Goal: Navigation & Orientation: Find specific page/section

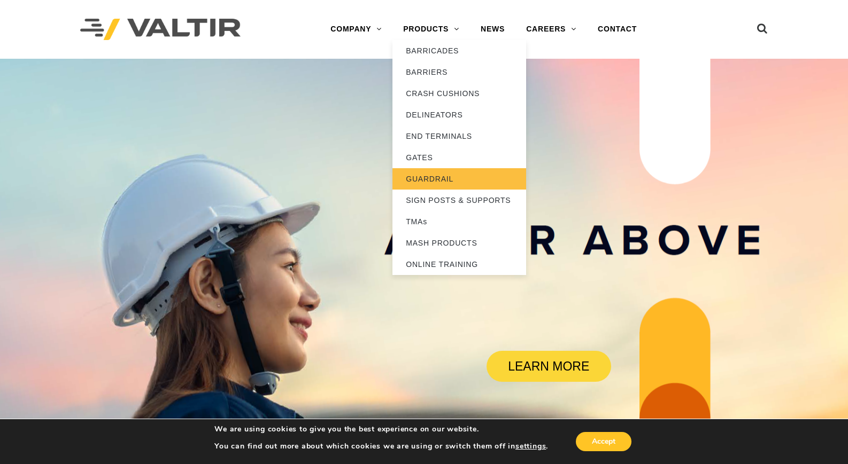
click at [441, 179] on link "GUARDRAIL" at bounding box center [459, 178] width 134 height 21
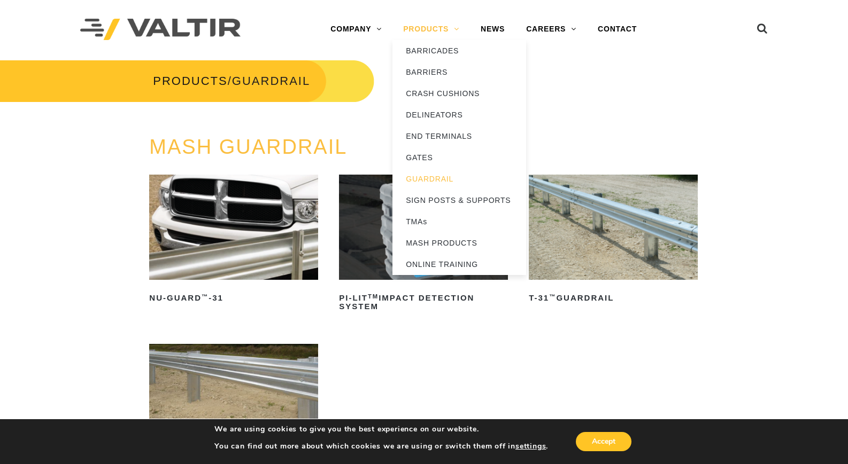
click at [444, 27] on link "PRODUCTS" at bounding box center [430, 29] width 77 height 21
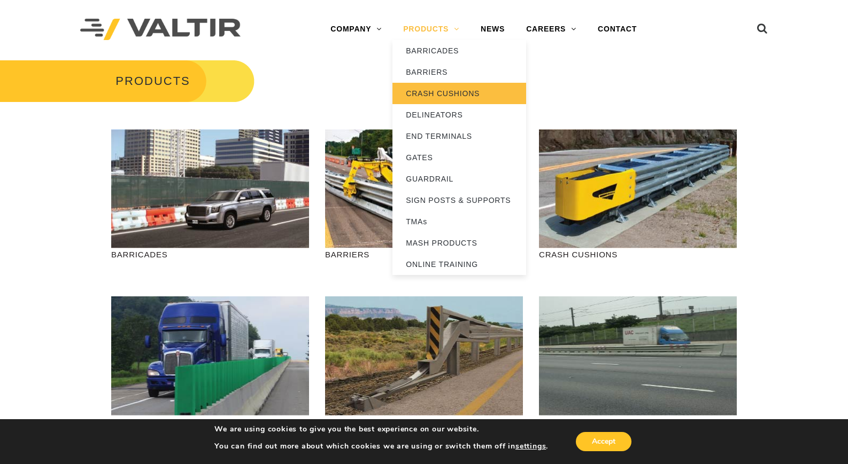
click at [443, 90] on link "CRASH CUSHIONS" at bounding box center [459, 93] width 134 height 21
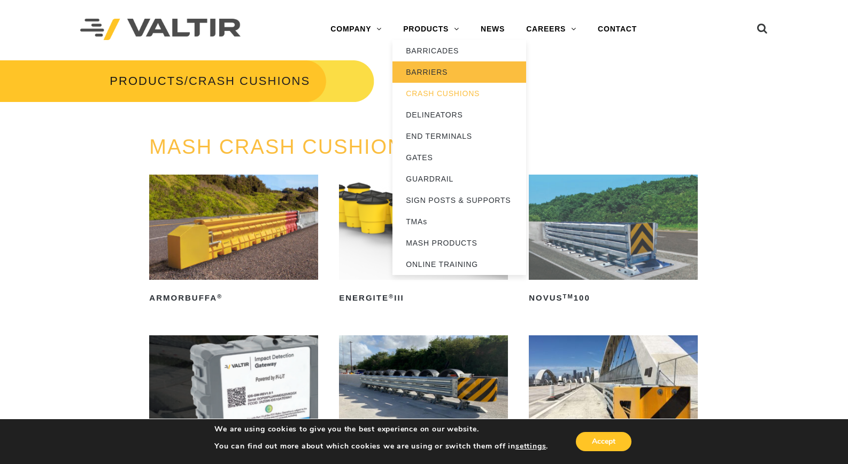
click at [430, 74] on link "BARRIERS" at bounding box center [459, 71] width 134 height 21
